Goal: Task Accomplishment & Management: Manage account settings

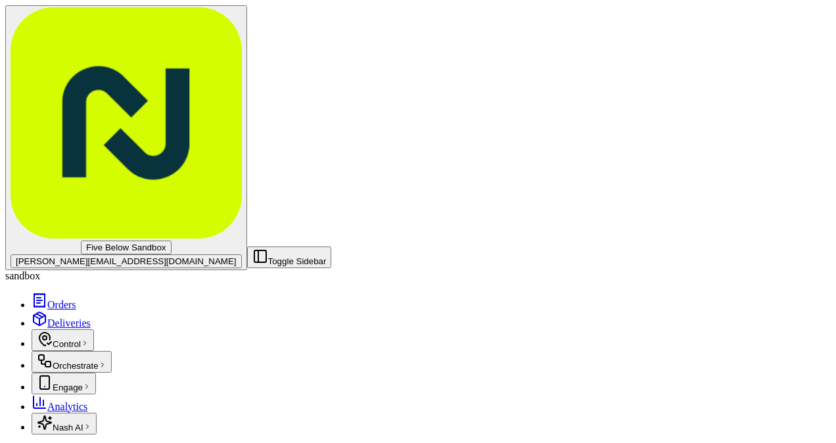
scroll to position [111, 0]
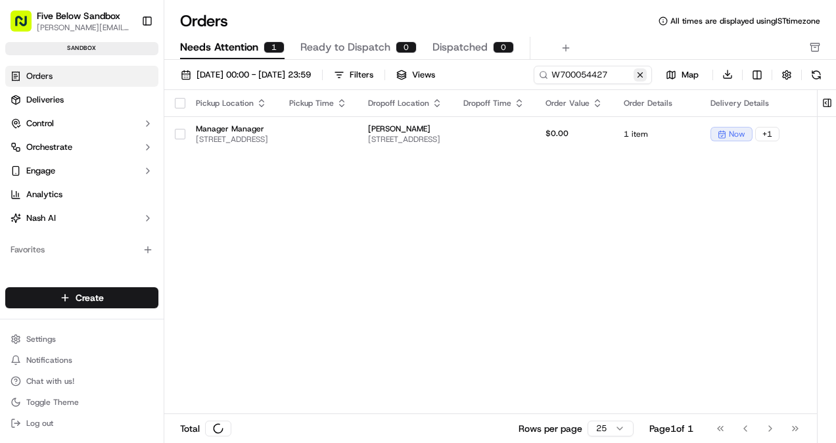
click at [642, 76] on button at bounding box center [640, 74] width 13 height 13
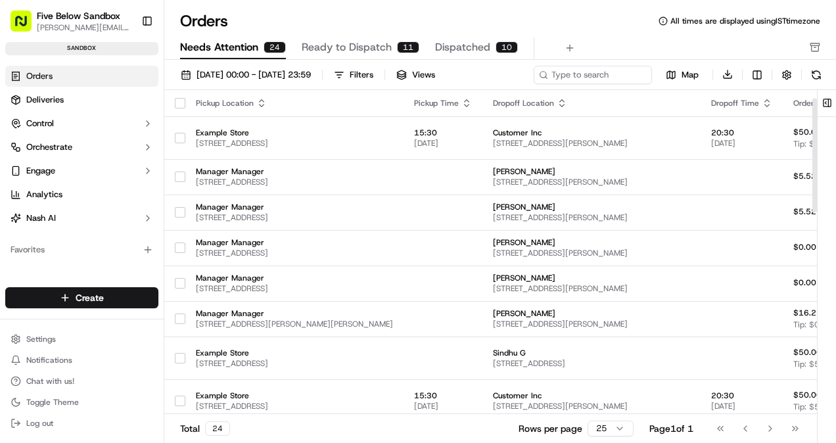
scroll to position [131, 0]
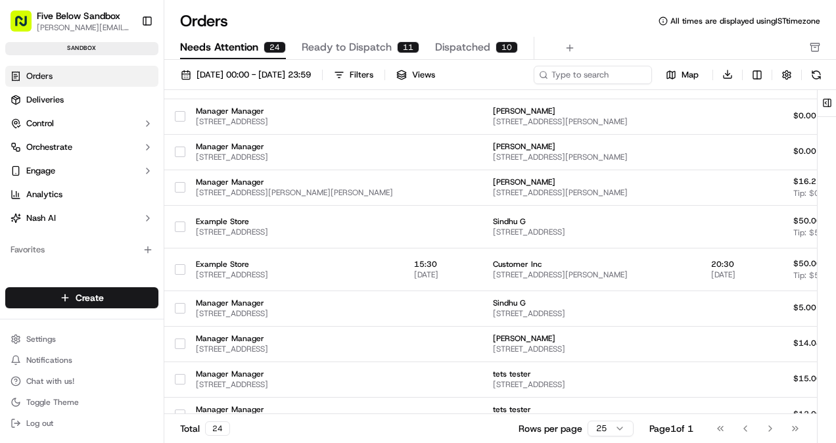
click at [364, 52] on span "Ready to Dispatch" at bounding box center [347, 47] width 90 height 16
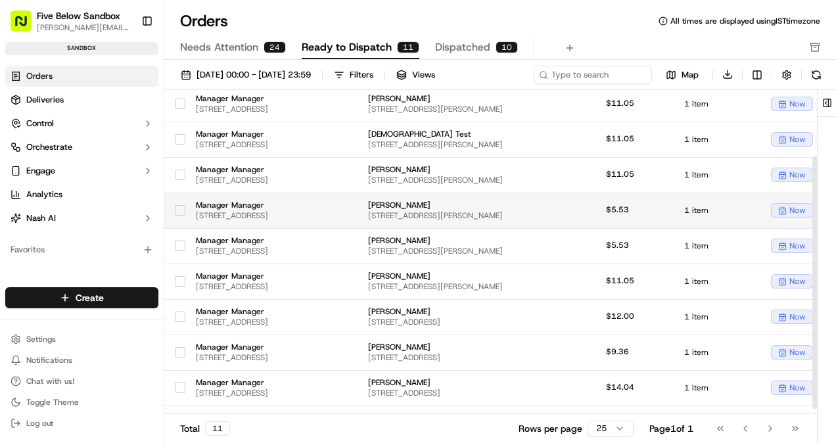
scroll to position [92, 0]
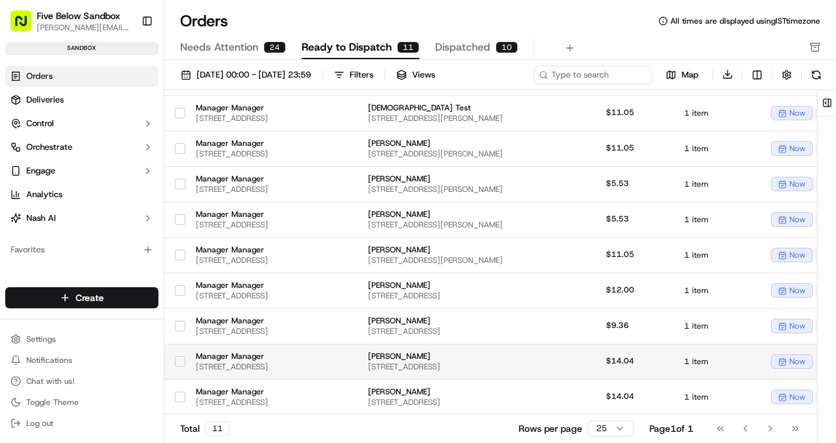
click at [358, 366] on td at bounding box center [318, 361] width 79 height 35
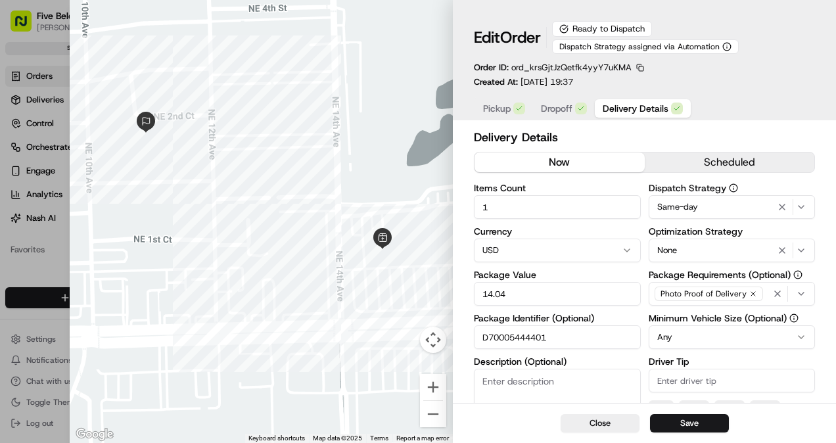
click at [535, 338] on input "D70005444401" at bounding box center [557, 337] width 167 height 24
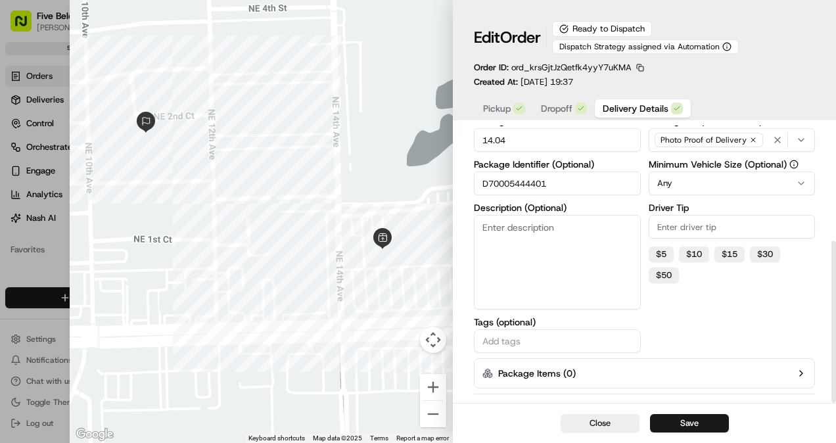
scroll to position [199, 0]
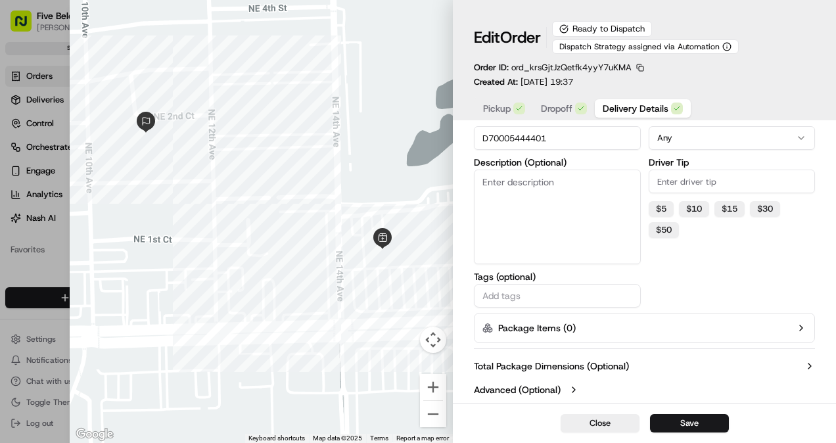
click at [540, 387] on label "Advanced (Optional)" at bounding box center [517, 389] width 87 height 13
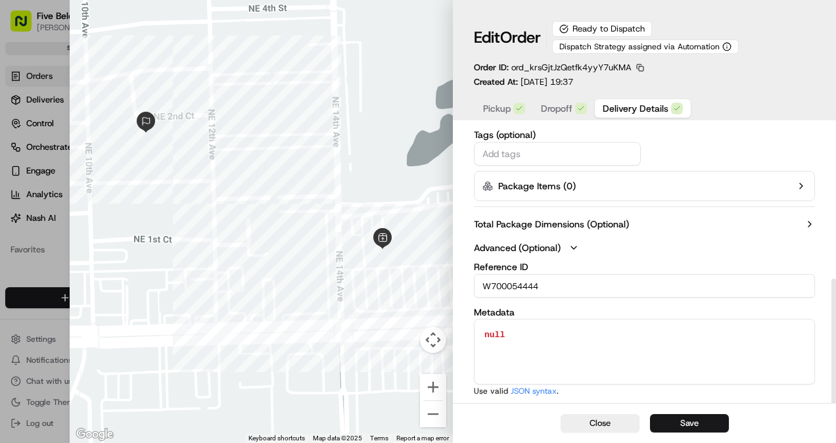
click at [523, 284] on input "W700054444" at bounding box center [644, 286] width 341 height 24
click at [618, 427] on button "Close" at bounding box center [600, 423] width 79 height 18
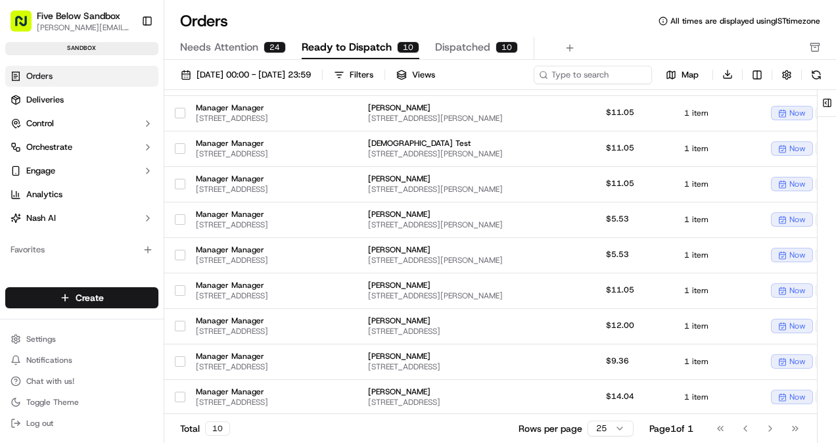
scroll to position [57, 0]
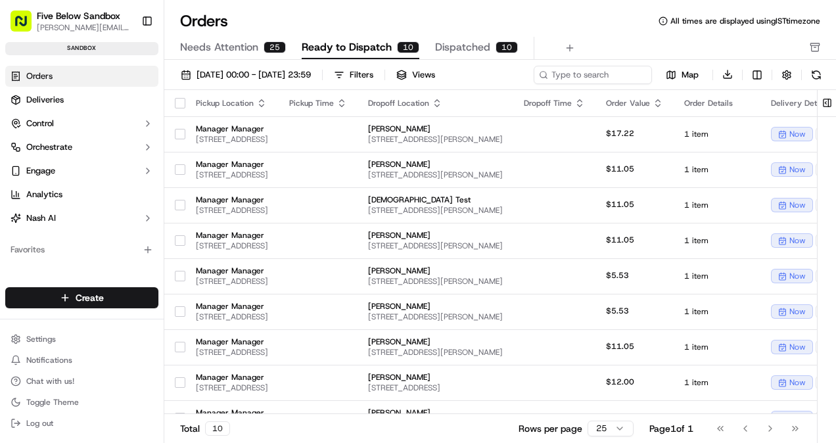
click at [263, 54] on button "Needs Attention 25" at bounding box center [233, 48] width 106 height 22
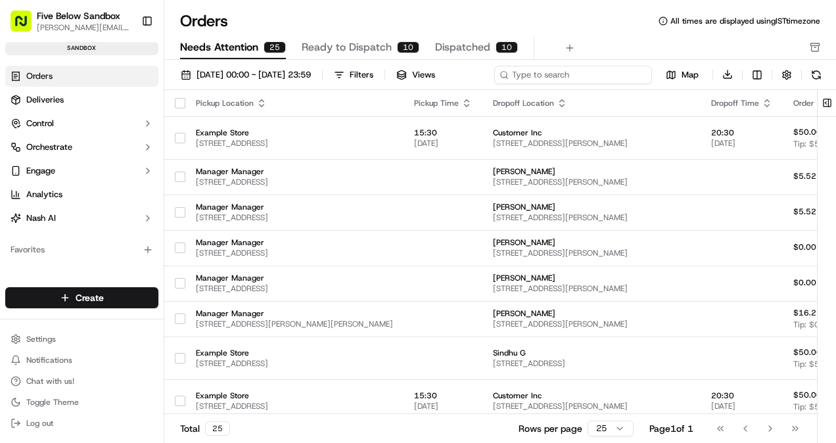
click at [561, 80] on input at bounding box center [573, 75] width 158 height 18
paste input "W700054444"
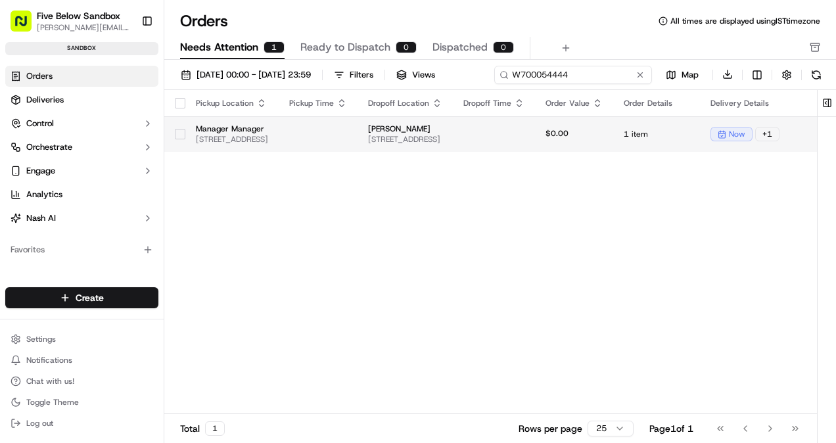
type input "W700054444"
click at [360, 170] on div "Pickup Location Pickup Time Dropoff Location Dropoff Time Order Value Order Det…" at bounding box center [546, 252] width 765 height 325
click at [279, 146] on td "Manager Manager 1405 E Hallandale Beach Blvd, Hallandale Beach, FL 33009, USA" at bounding box center [231, 133] width 93 height 35
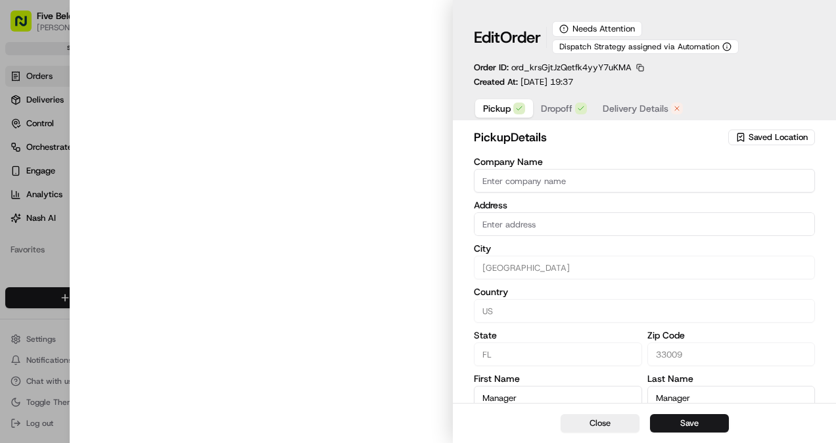
type input "1405 East Hallandale Blvd, Hallandale, FL, 33009"
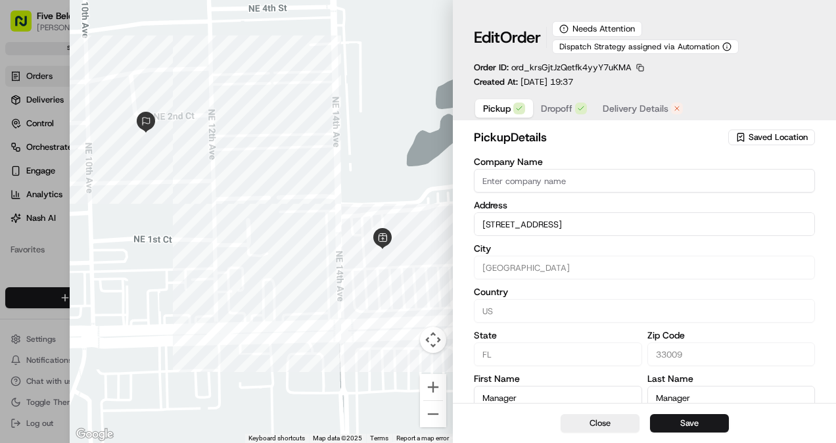
click at [655, 96] on div "Pickup Dropoff Delivery Details" at bounding box center [583, 108] width 218 height 24
click at [651, 105] on span "Delivery Details" at bounding box center [636, 108] width 66 height 13
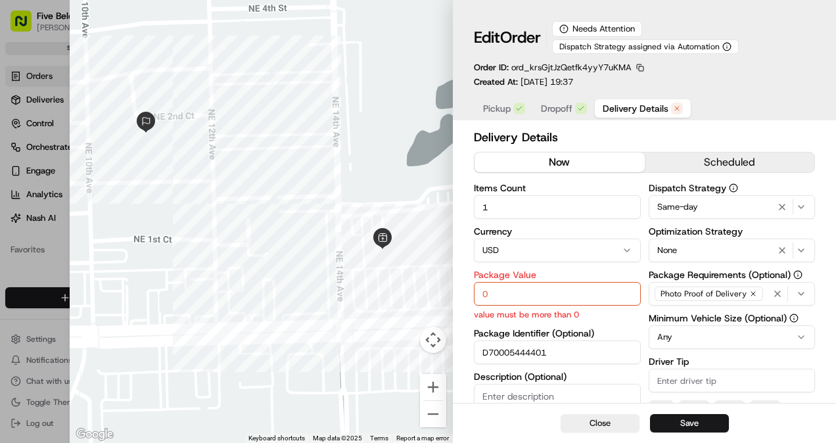
click at [514, 292] on input "0" at bounding box center [557, 294] width 167 height 24
click at [520, 298] on input "0" at bounding box center [557, 294] width 167 height 24
paste input "24.04"
click at [692, 430] on button "Save" at bounding box center [689, 423] width 79 height 18
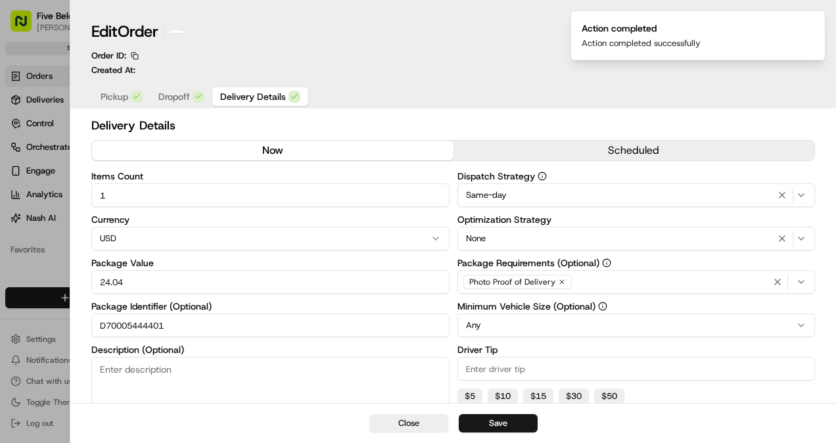
type input "0"
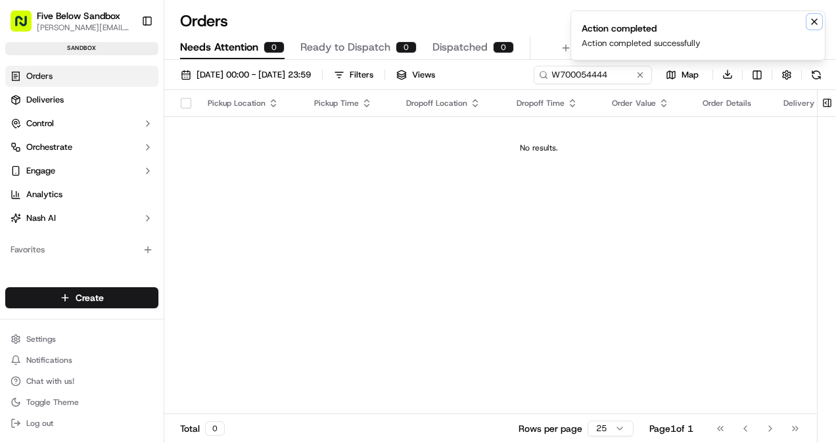
click at [814, 21] on icon "Notifications (F8)" at bounding box center [814, 21] width 5 height 5
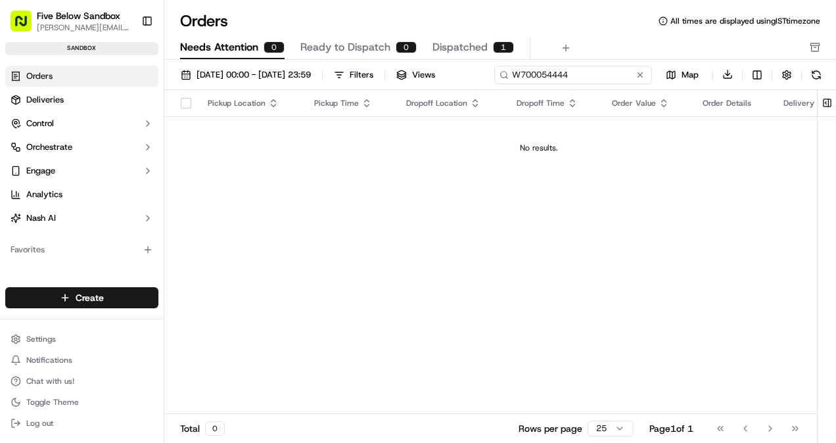
click at [568, 67] on div "[DATE] 00:00 - [DATE] 23:59 Filters Views W700054444 Map Download" at bounding box center [500, 77] width 672 height 25
click at [568, 68] on input "W700054444" at bounding box center [573, 75] width 158 height 18
click at [330, 41] on span "Ready to Dispatch" at bounding box center [345, 47] width 90 height 16
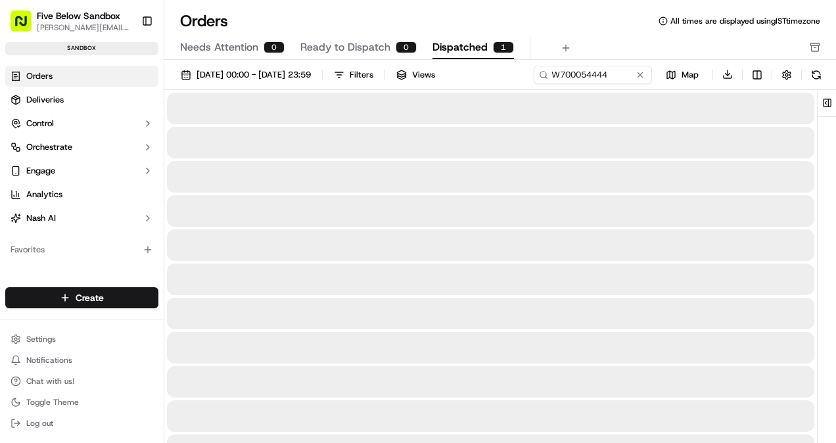
click at [501, 45] on div "1" at bounding box center [503, 47] width 21 height 12
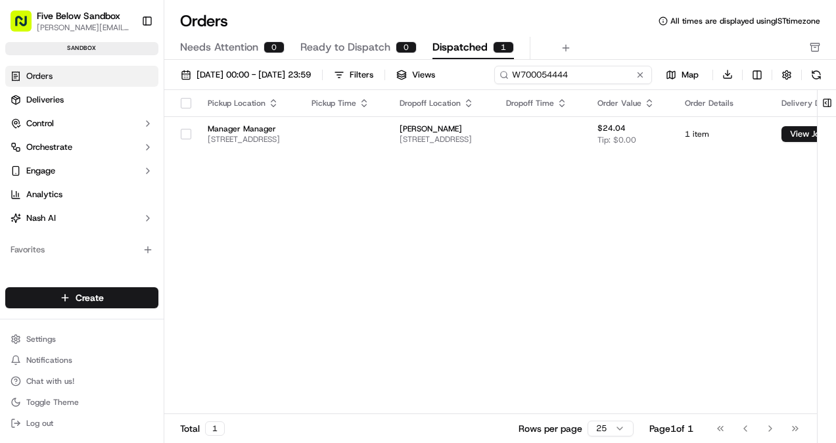
click at [581, 74] on input "W700054444" at bounding box center [573, 75] width 158 height 18
click at [581, 74] on div "01/09/2025 00:00 - 30/09/2025 23:59 Filters Views W700054444 Map Download" at bounding box center [500, 77] width 672 height 25
click at [581, 74] on input "W700054444" at bounding box center [573, 75] width 158 height 18
click at [446, 281] on div "Pickup Location Pickup Time Dropoff Location Dropoff Time Order Value Order Det…" at bounding box center [538, 252] width 749 height 325
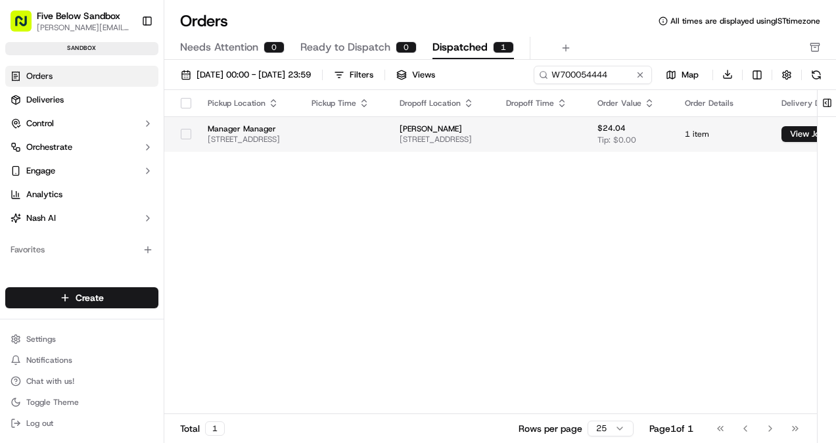
click at [291, 143] on span "[STREET_ADDRESS]" at bounding box center [249, 139] width 83 height 11
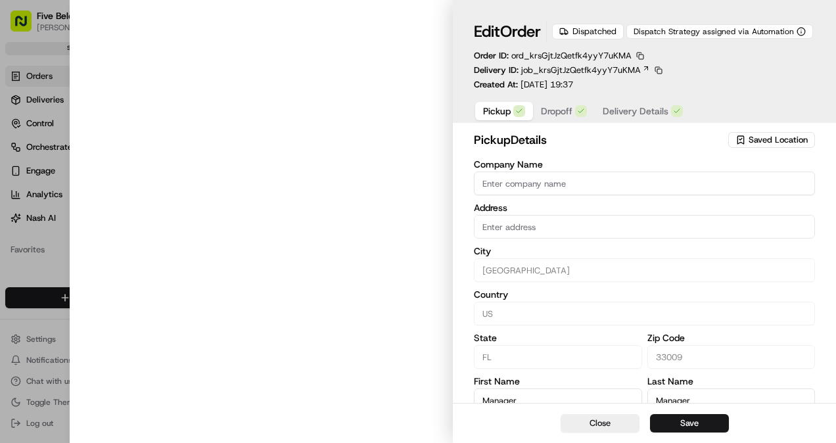
type input "1405 East Hallandale Blvd, Hallandale, FL, 33009"
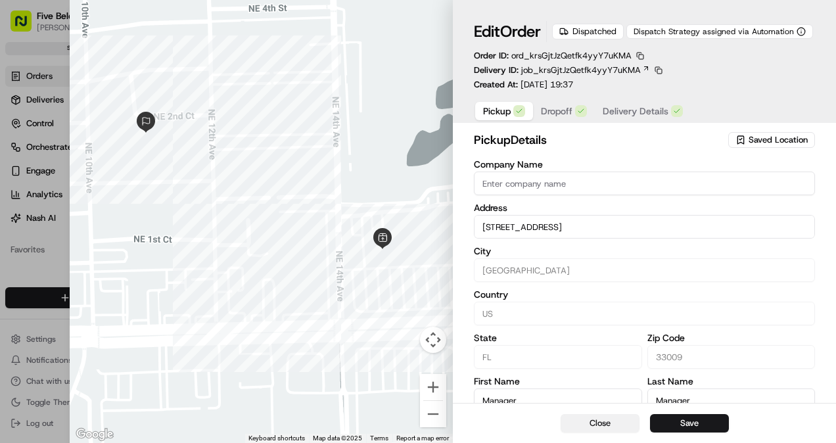
click at [606, 425] on button "Close" at bounding box center [600, 423] width 79 height 18
type input "+1"
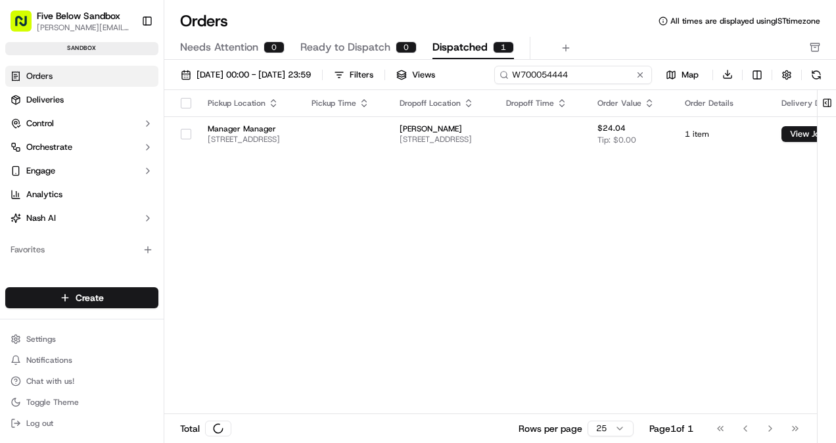
click at [569, 75] on input "W700054444" at bounding box center [573, 75] width 158 height 18
click at [569, 75] on div "01/09/2025 00:00 - 30/09/2025 23:59 Filters Views W700054444 Map Download" at bounding box center [500, 77] width 672 height 25
click at [569, 75] on input "W700054444" at bounding box center [573, 75] width 158 height 18
paste input "502"
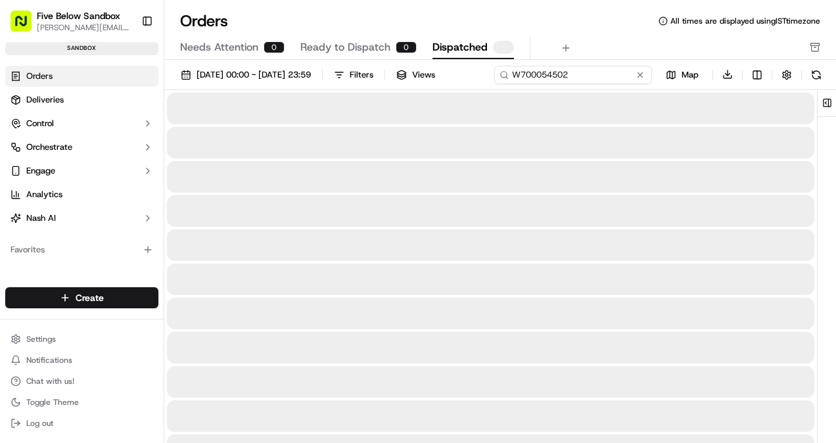
type input "W700054502"
click at [337, 34] on div "Orders All times are displayed using IST timezone Needs Attention 0 Ready to Di…" at bounding box center [500, 35] width 672 height 49
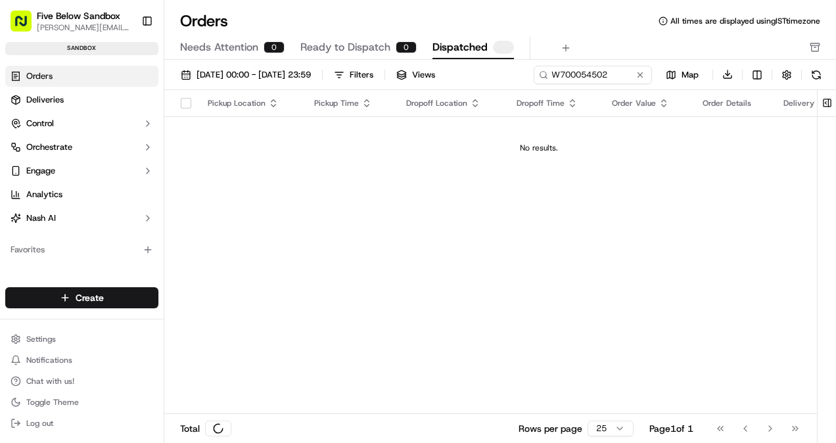
click at [346, 47] on span "Ready to Dispatch" at bounding box center [345, 47] width 90 height 16
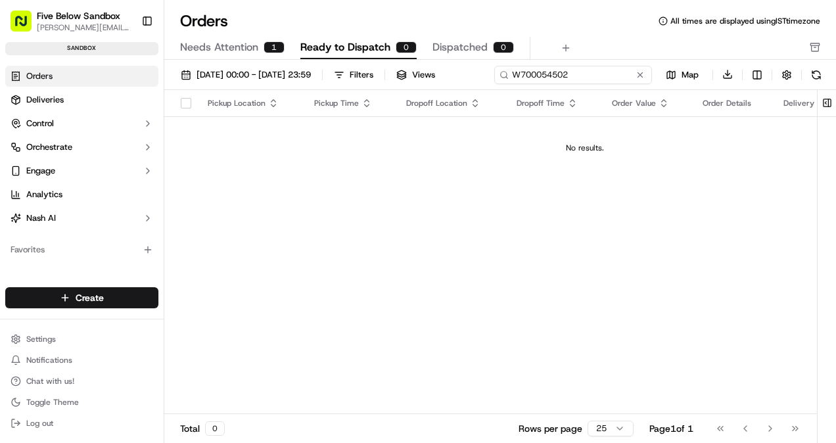
click at [567, 80] on input "W700054502" at bounding box center [573, 75] width 158 height 18
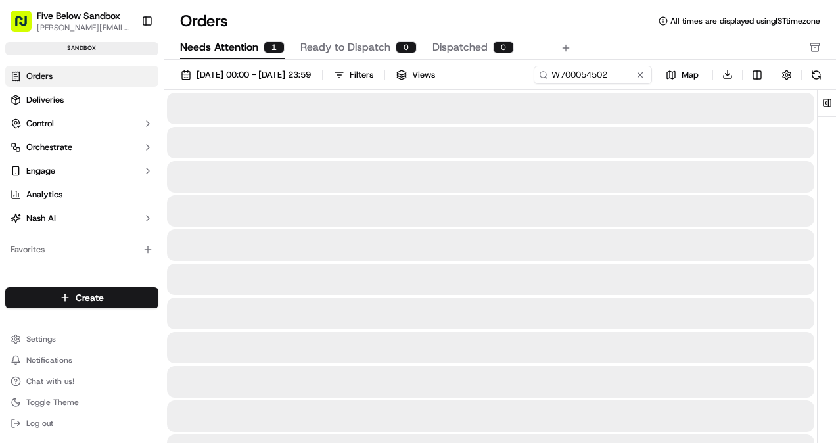
click at [260, 46] on button "Needs Attention 1" at bounding box center [232, 48] width 105 height 22
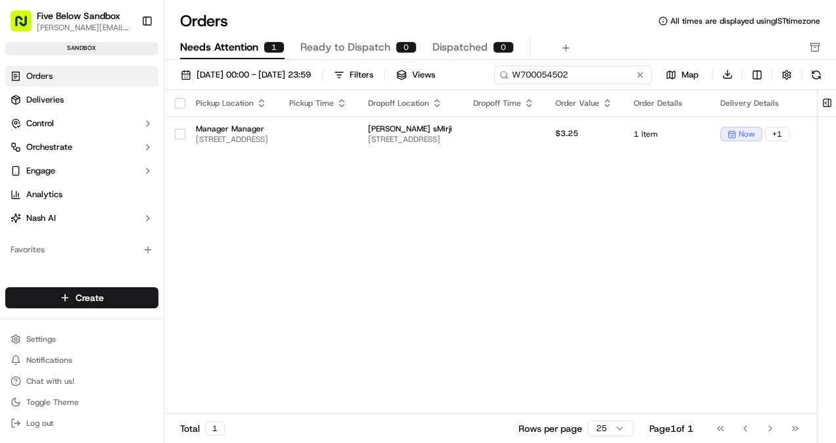
click at [568, 79] on input "W700054502" at bounding box center [573, 75] width 158 height 18
click at [568, 79] on div "01/09/2025 00:00 - 30/09/2025 23:59 Filters Views W700054502 Map Download" at bounding box center [500, 77] width 672 height 25
click at [568, 79] on input "W700054502" at bounding box center [573, 75] width 158 height 18
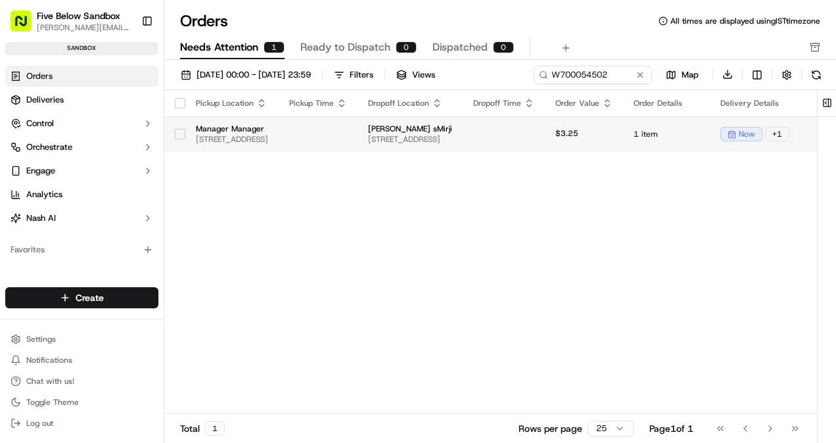
click at [358, 150] on td at bounding box center [318, 133] width 79 height 35
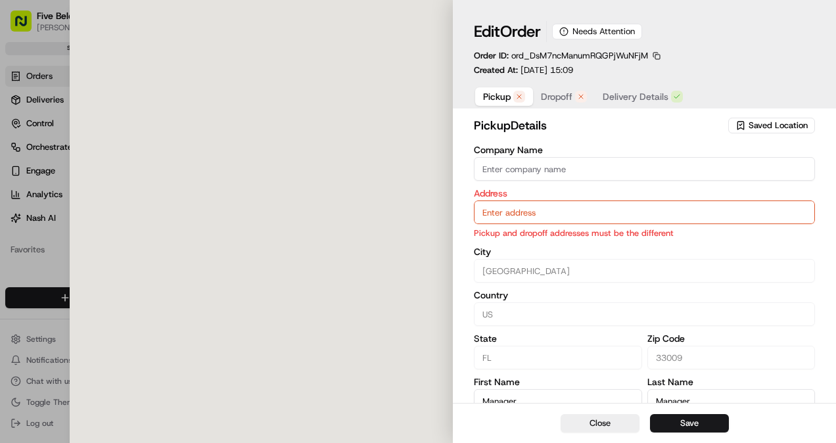
type input "1405 East Hallandale Blvd, Hallandale, FL, 33009"
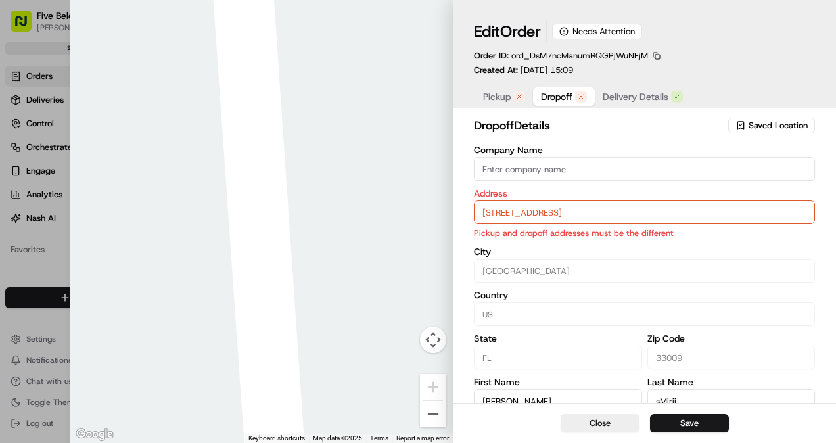
click at [569, 101] on span "Dropoff" at bounding box center [557, 96] width 32 height 13
click at [507, 101] on span "Pickup" at bounding box center [497, 96] width 28 height 13
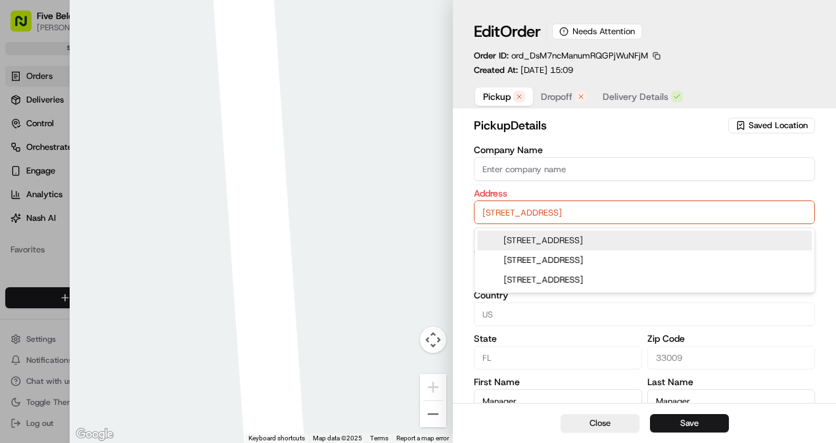
click at [588, 213] on input "1405 East Hallandale Blvd, Hallandale, FL, 33009" at bounding box center [644, 212] width 341 height 24
click at [638, 211] on input "1405 East Hallandale Blvd, Hallandale, FL, 33009" at bounding box center [644, 212] width 341 height 24
drag, startPoint x: 644, startPoint y: 215, endPoint x: 343, endPoint y: 226, distance: 300.6
click at [325, 220] on div "Close ← Move left → Move right ↑ Move up ↓ Move down + Zoom in - Zoom out Home …" at bounding box center [453, 221] width 766 height 443
paste input "521 NW 6th St Hallandale, Florida(FL),"
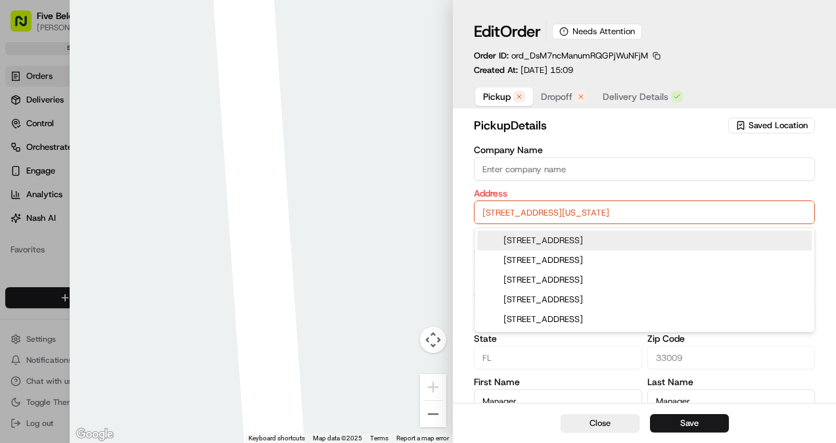
click at [644, 238] on div "521 NW 6th St, Hallandale Beach, FL 33009" at bounding box center [644, 241] width 335 height 20
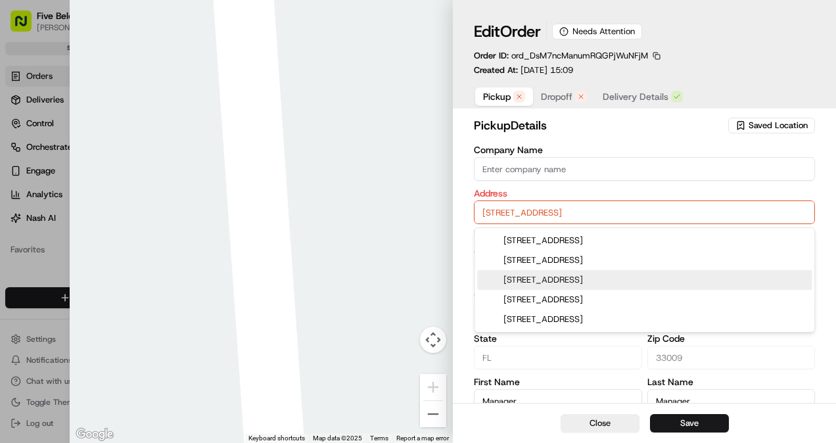
type input "521 NW 6th St, Hallandale Beach, FL 33009, USA"
type input "United States"
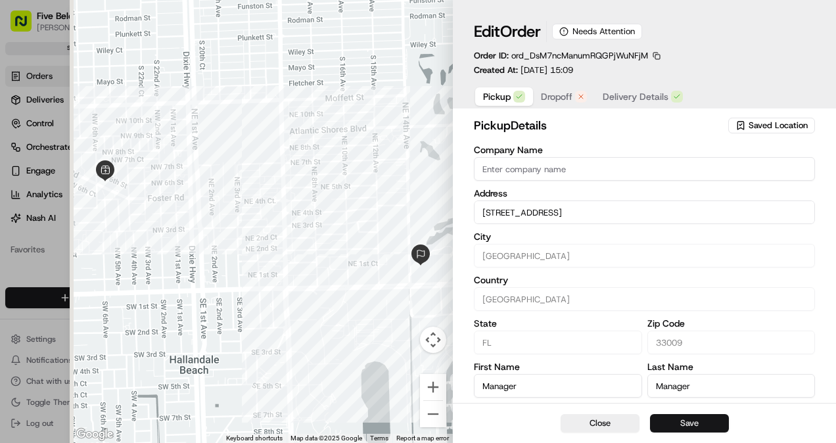
type input "521 NW 6th St, Hallandale Beach, FL 33009, USA"
click at [681, 425] on button "Save" at bounding box center [689, 423] width 79 height 18
type input "+1"
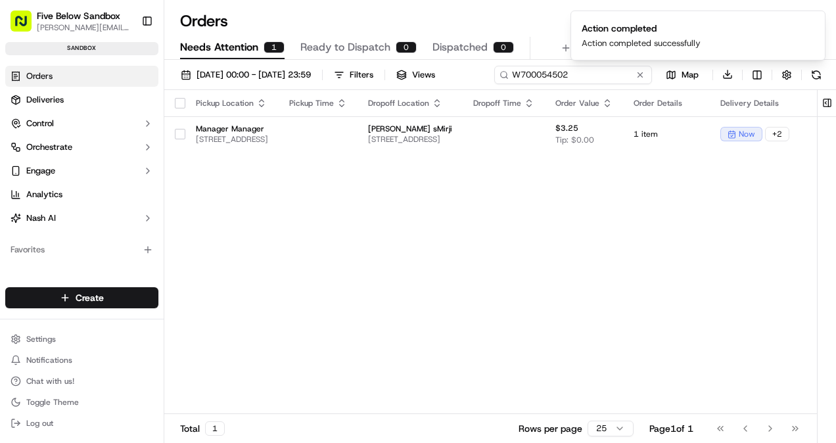
click at [554, 76] on input "W700054502" at bounding box center [573, 75] width 158 height 18
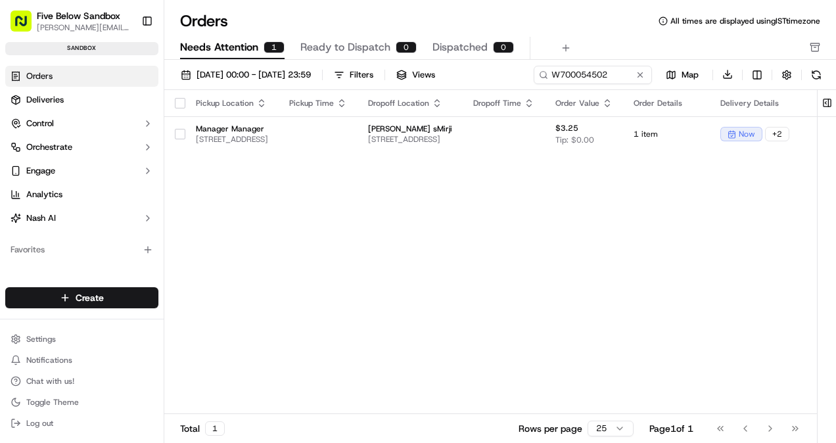
click at [554, 76] on div "01/09/2025 00:00 - 30/09/2025 23:59 Filters Views W700054502 Map Download" at bounding box center [500, 77] width 672 height 25
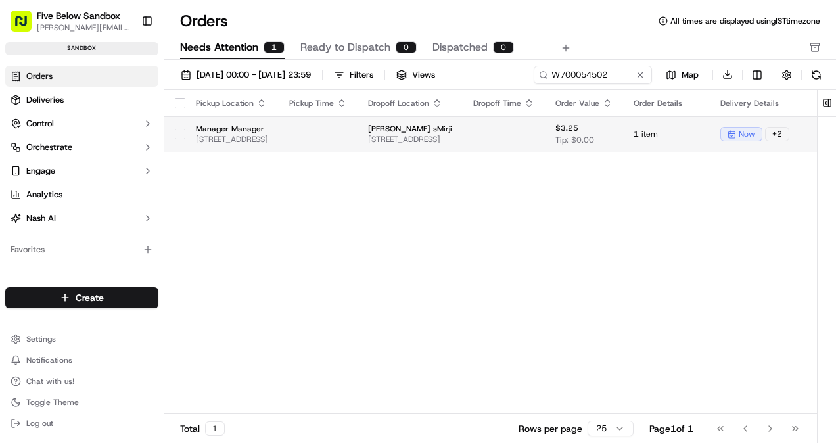
click at [369, 162] on div "Pickup Location Pickup Time Dropoff Location Dropoff Time Order Value Order Det…" at bounding box center [551, 252] width 774 height 325
click at [268, 143] on span "521 NW 6th St, Hallandale Beach, FL 33009, USA" at bounding box center [232, 139] width 72 height 11
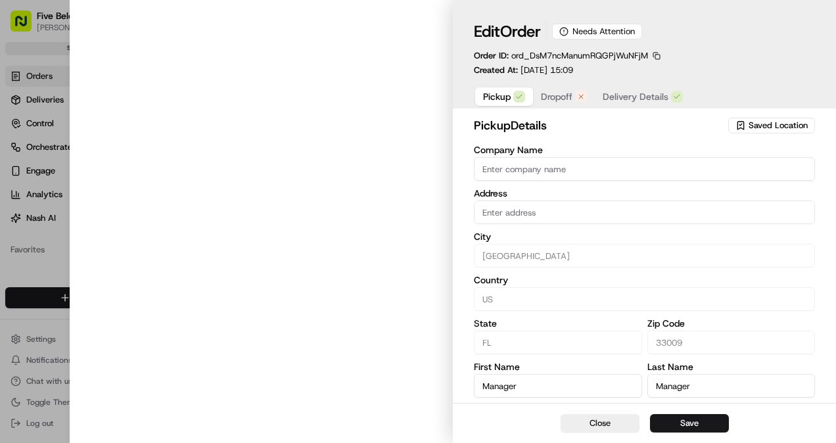
type input "521 NW 6th St, Hallandale Beach, FL 33009, USA"
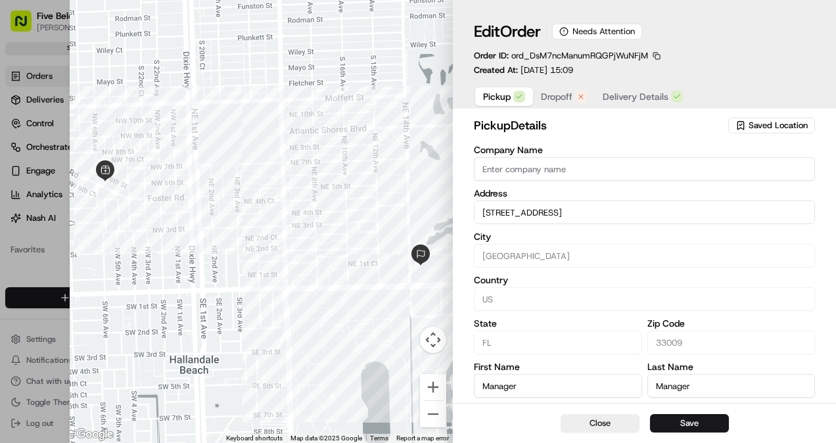
click at [560, 91] on button "Dropoff" at bounding box center [564, 96] width 62 height 18
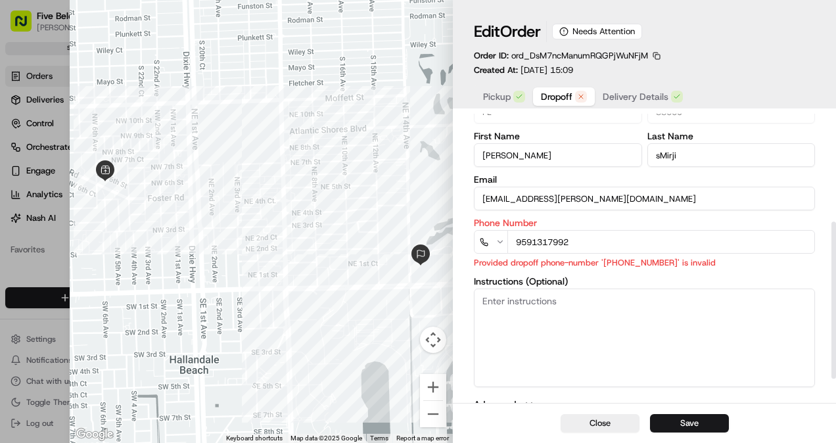
scroll to position [241, 0]
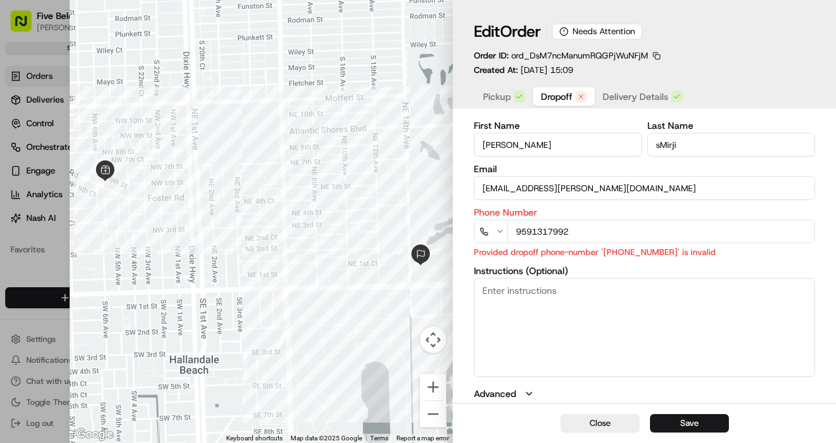
click at [554, 228] on input "9591317992" at bounding box center [661, 232] width 308 height 24
paste input "+30 5501 4700"
click at [523, 232] on input "+30 5501 4700" at bounding box center [661, 232] width 308 height 24
click at [534, 237] on input "+30 5501 4700" at bounding box center [661, 232] width 308 height 24
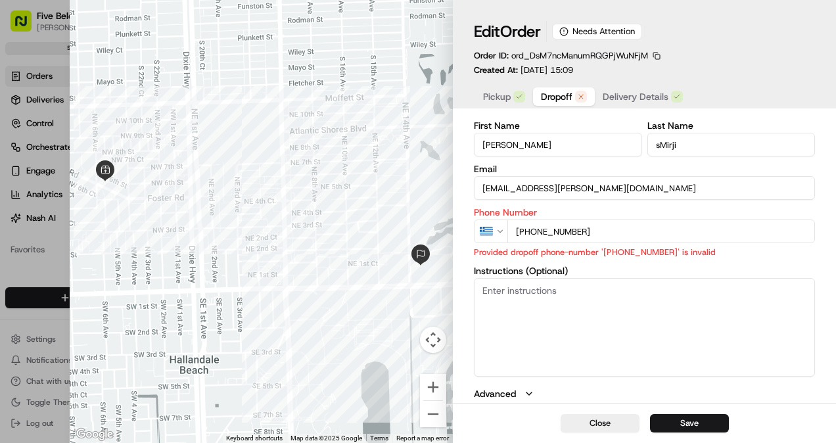
drag, startPoint x: 535, startPoint y: 228, endPoint x: 693, endPoint y: 226, distance: 157.8
click at [693, 226] on input "+30 5501 4700" at bounding box center [661, 232] width 308 height 24
paste input "305501"
type input "+30 3055014700"
click at [694, 423] on button "Save" at bounding box center [689, 423] width 79 height 18
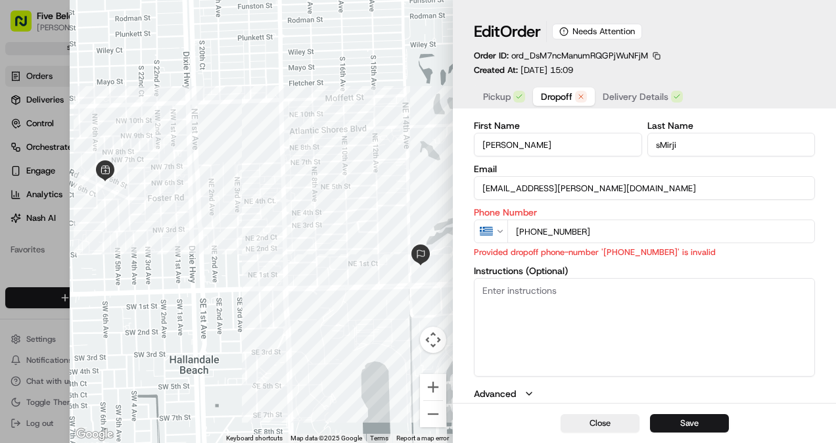
scroll to position [226, 0]
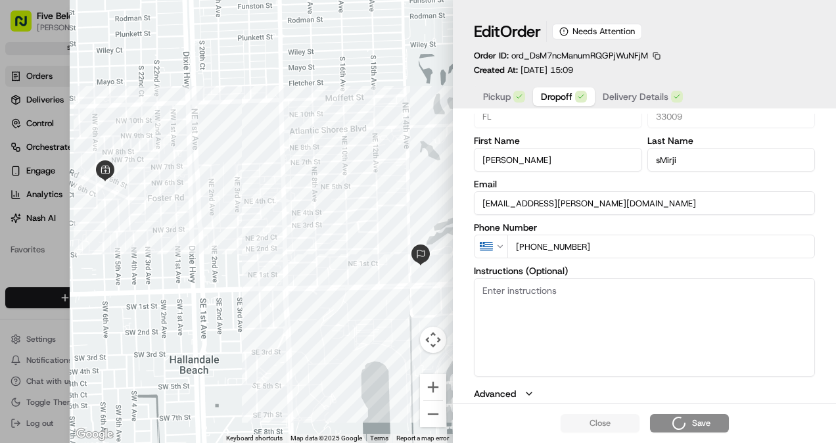
click at [534, 250] on input "+30 3055014700" at bounding box center [661, 247] width 308 height 24
type input "+1"
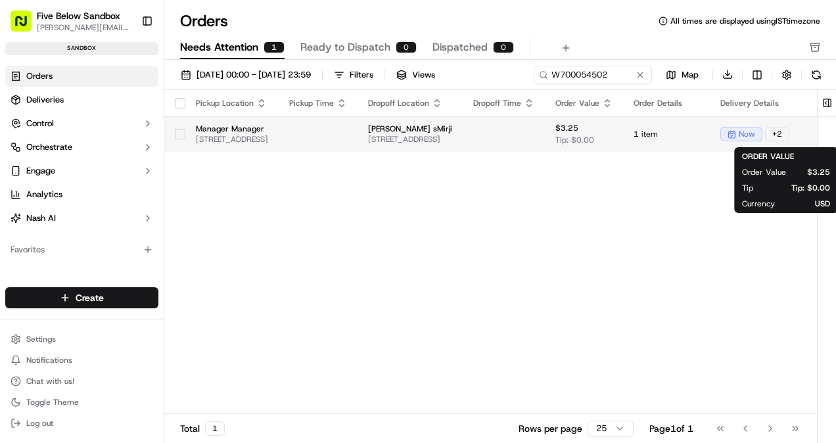
click at [594, 142] on span "Tip: $0.00" at bounding box center [574, 140] width 39 height 11
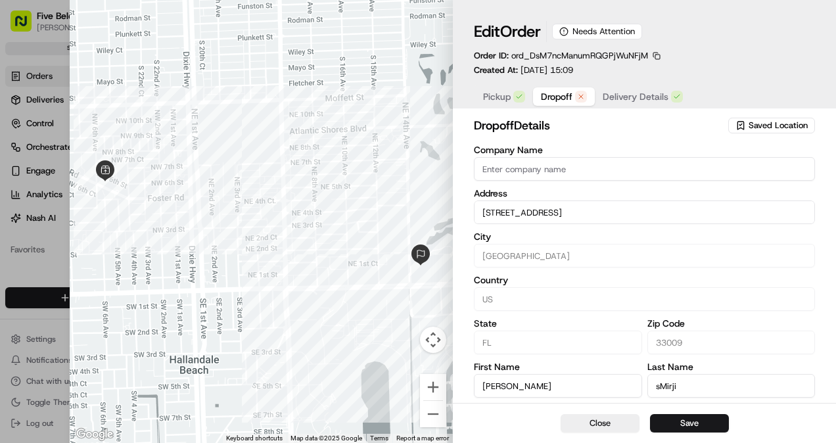
click at [559, 101] on span "Dropoff" at bounding box center [557, 96] width 32 height 13
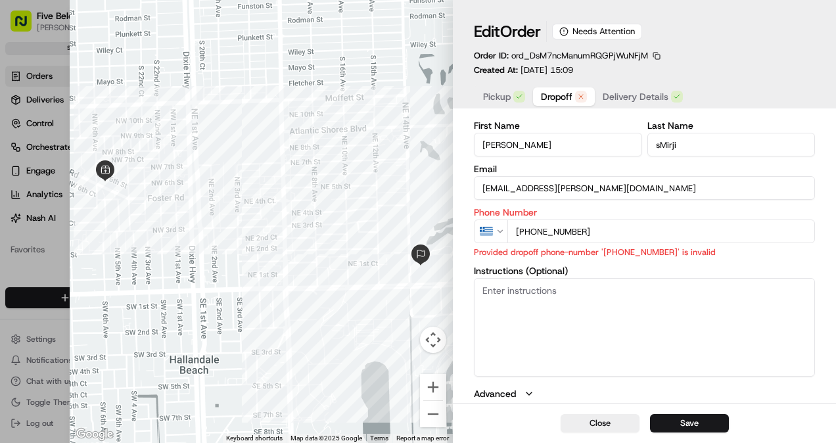
click at [529, 232] on input "+30 3055014700" at bounding box center [661, 232] width 308 height 24
click at [498, 231] on icon "button" at bounding box center [500, 231] width 9 height 9
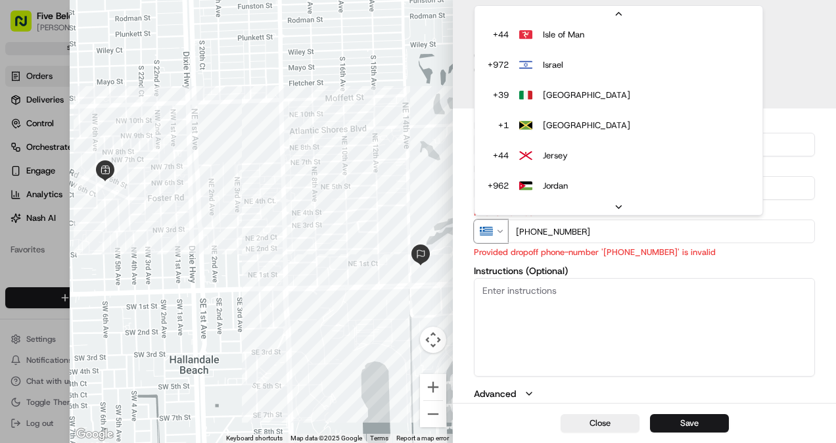
scroll to position [3417, 0]
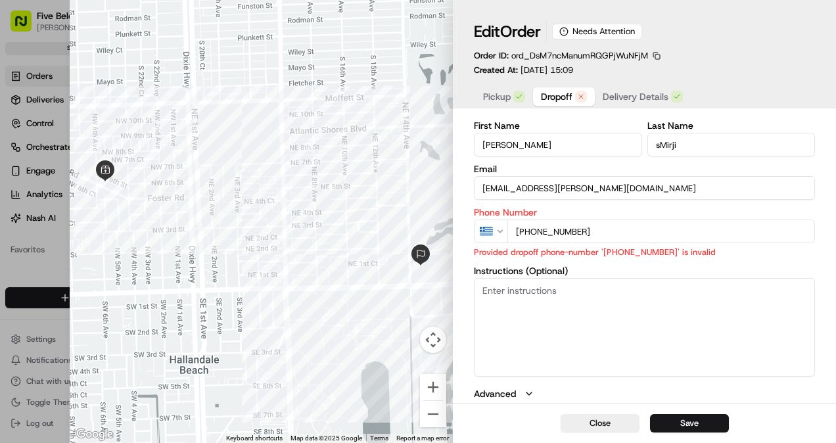
click at [532, 234] on input "+30 5501 4700" at bounding box center [661, 232] width 308 height 24
click at [623, 232] on input "+1 550 147 00" at bounding box center [661, 232] width 308 height 24
type input "+1 305 501 4700"
click at [690, 423] on button "Save" at bounding box center [689, 423] width 79 height 18
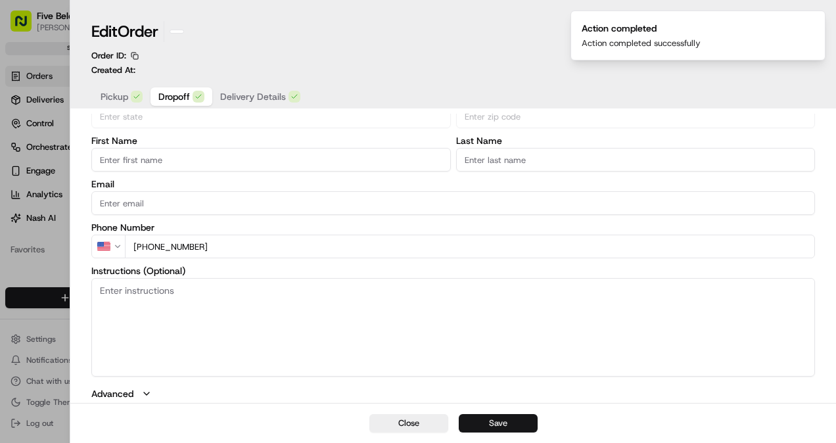
type input "+1"
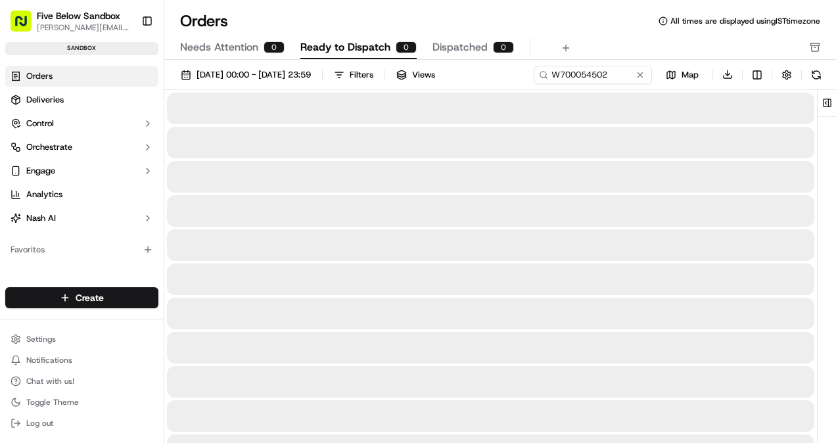
click at [341, 49] on span "Ready to Dispatch" at bounding box center [345, 47] width 90 height 16
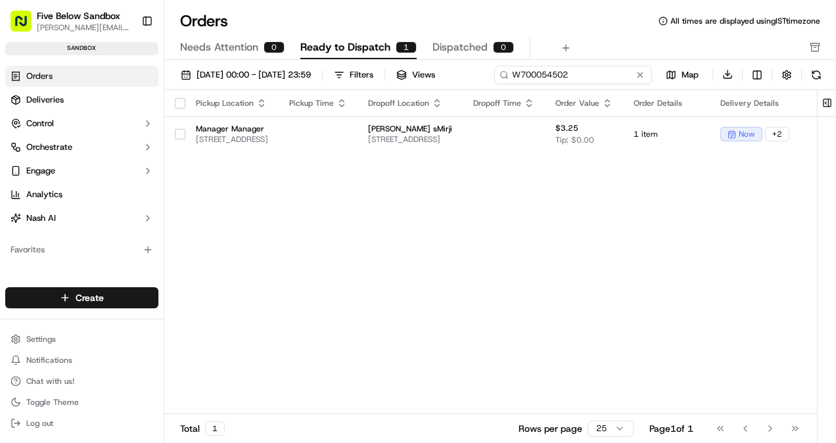
click at [569, 75] on input "W700054502" at bounding box center [573, 75] width 158 height 18
click at [320, 92] on div "01/09/2025 00:00 - 30/09/2025 23:59 Filters Views W700054502 Map Download Picku…" at bounding box center [500, 256] width 672 height 392
click at [551, 75] on div "01/09/2025 00:00 - 30/09/2025 23:59 Filters Views W700054502 Map Download" at bounding box center [500, 77] width 672 height 25
paste input "1"
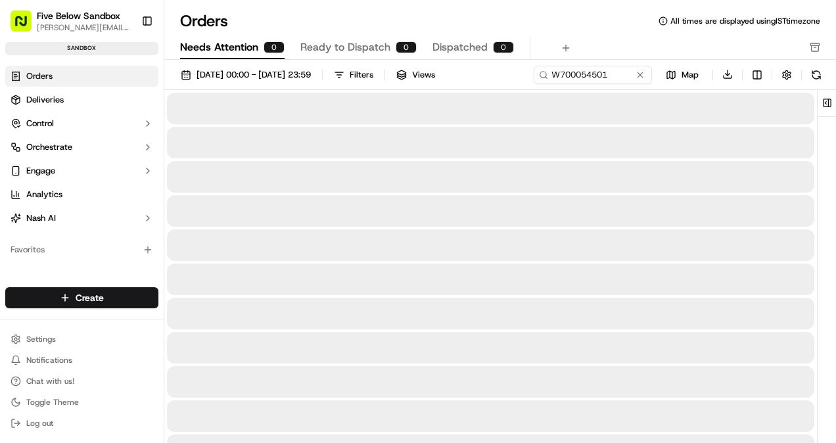
click at [252, 47] on span "Needs Attention" at bounding box center [219, 47] width 78 height 16
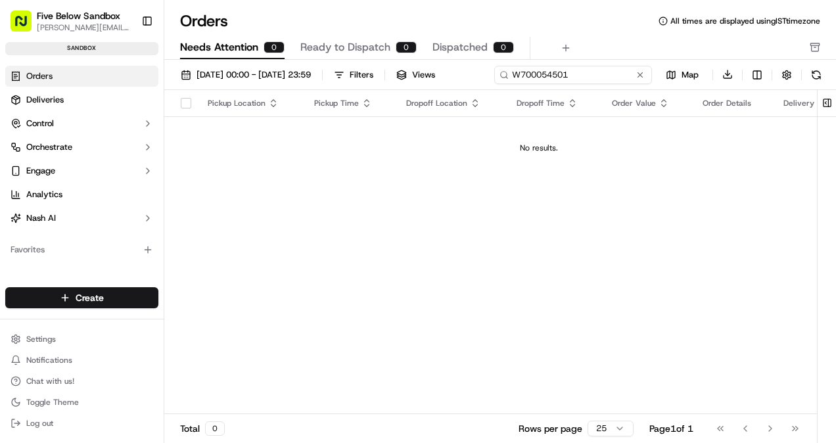
click at [604, 68] on div "01/09/2025 00:00 - 30/09/2025 23:59 Filters Views W700054501 Map Download" at bounding box center [500, 77] width 672 height 25
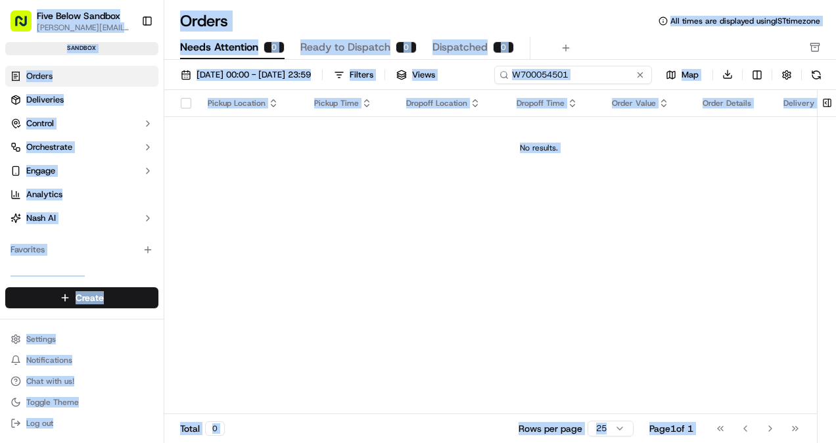
click at [577, 74] on div "01/09/2025 00:00 - 30/09/2025 23:59 Filters Views W700054501 Map Download" at bounding box center [500, 77] width 672 height 25
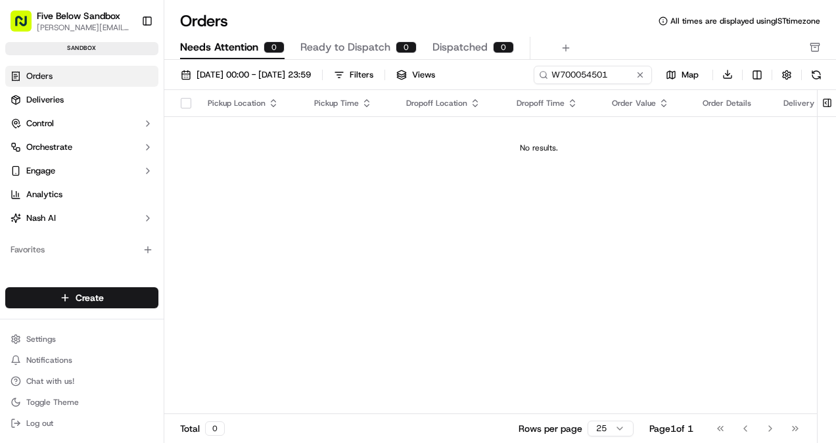
click at [577, 74] on div "01/09/2025 00:00 - 30/09/2025 23:59 Filters Views W700054501 Map Download" at bounding box center [500, 77] width 672 height 25
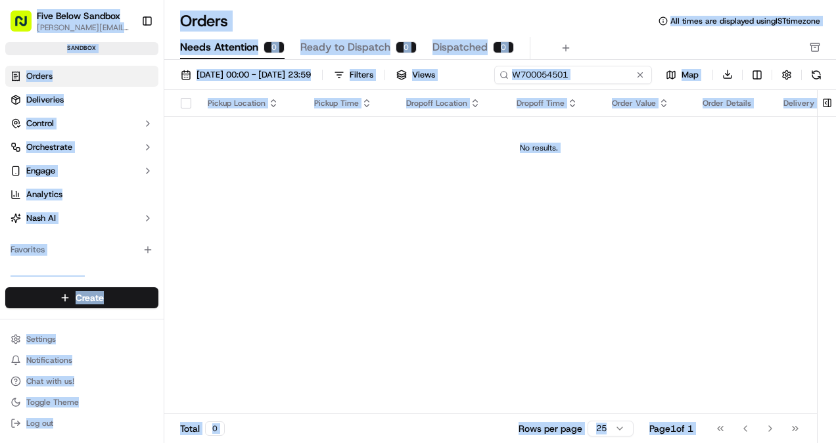
click at [577, 74] on div "01/09/2025 00:00 - 30/09/2025 23:59 Filters Views W700054501 Map Download" at bounding box center [500, 77] width 672 height 25
click at [494, 84] on input "W700054501" at bounding box center [573, 75] width 158 height 18
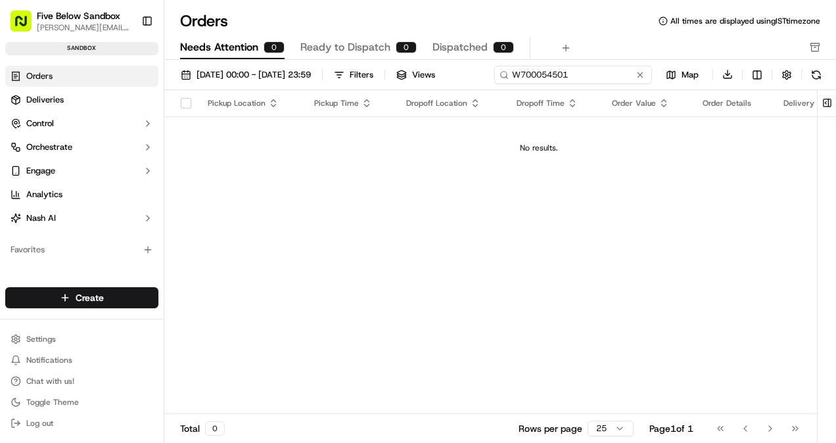
paste input "Five Below Sandbox vaishali.verma@fivebelow.com Toggle Sidebar sandbox Orders D…"
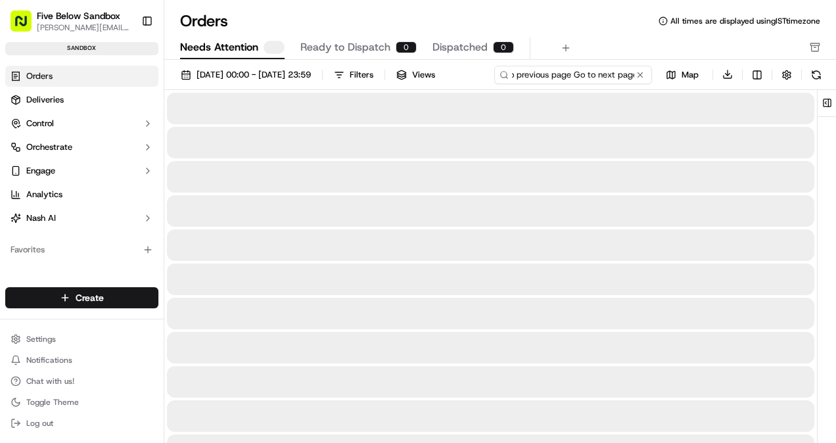
type input "W700054501"
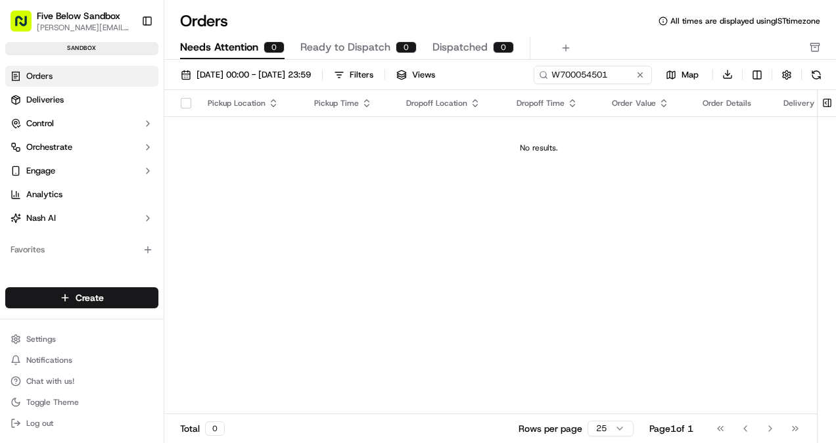
click at [323, 36] on div "Orders All times are displayed using IST timezone Needs Attention 0 Ready to Di…" at bounding box center [500, 35] width 672 height 49
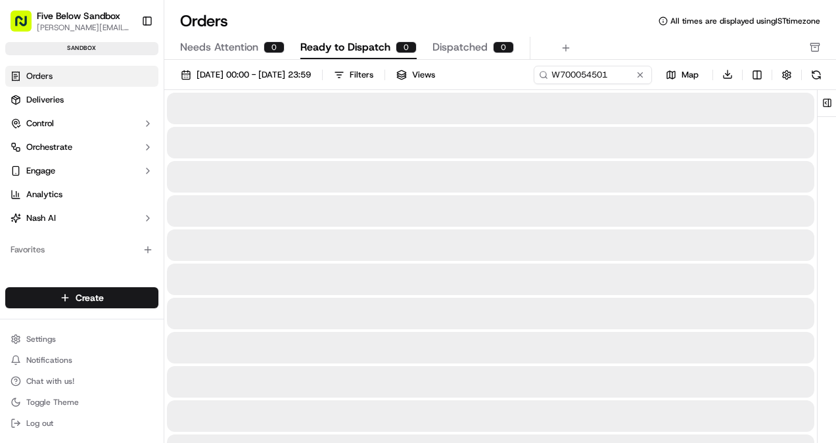
click at [378, 50] on span "Ready to Dispatch" at bounding box center [345, 47] width 90 height 16
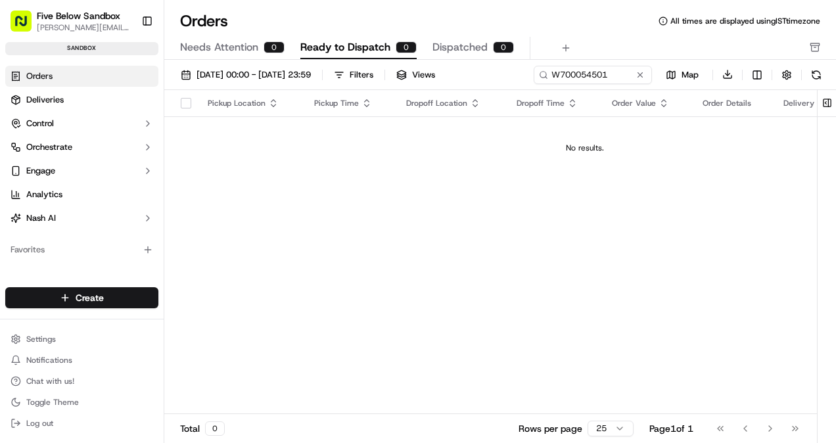
click at [547, 78] on icon at bounding box center [547, 77] width 2 height 2
click at [561, 75] on div "01/09/2025 00:00 - 30/09/2025 23:59 Filters Views W700054501 Map Download" at bounding box center [500, 77] width 672 height 25
click at [494, 84] on input "W700054501" at bounding box center [573, 75] width 158 height 18
click at [393, 43] on button "Ready to Dispatch 1" at bounding box center [358, 48] width 116 height 22
click at [566, 82] on div "01/09/2025 00:00 - 30/09/2025 23:59 Filters Views W700054501 Map Download" at bounding box center [500, 77] width 672 height 25
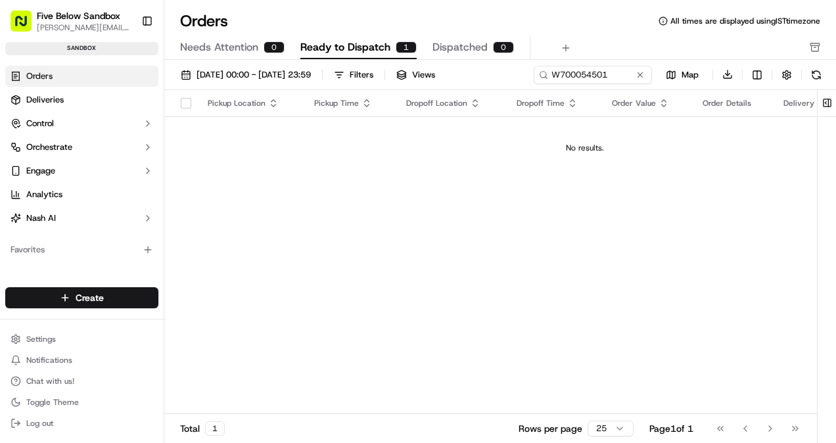
click at [566, 82] on div "01/09/2025 00:00 - 30/09/2025 23:59 Filters Views W700054501 Map Download" at bounding box center [500, 77] width 672 height 25
click at [545, 77] on icon at bounding box center [543, 74] width 9 height 9
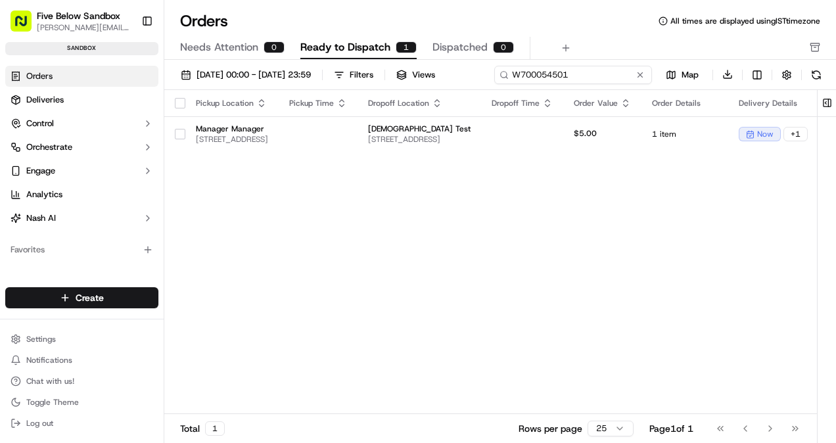
click at [569, 75] on div "01/09/2025 00:00 - 30/09/2025 23:59 Filters Views W700054501 Map Download" at bounding box center [500, 77] width 672 height 25
click at [588, 70] on div "01/09/2025 00:00 - 30/09/2025 23:59 Filters Views W700054501 Map Download" at bounding box center [500, 77] width 672 height 25
